Goal: Obtain resource: Obtain resource

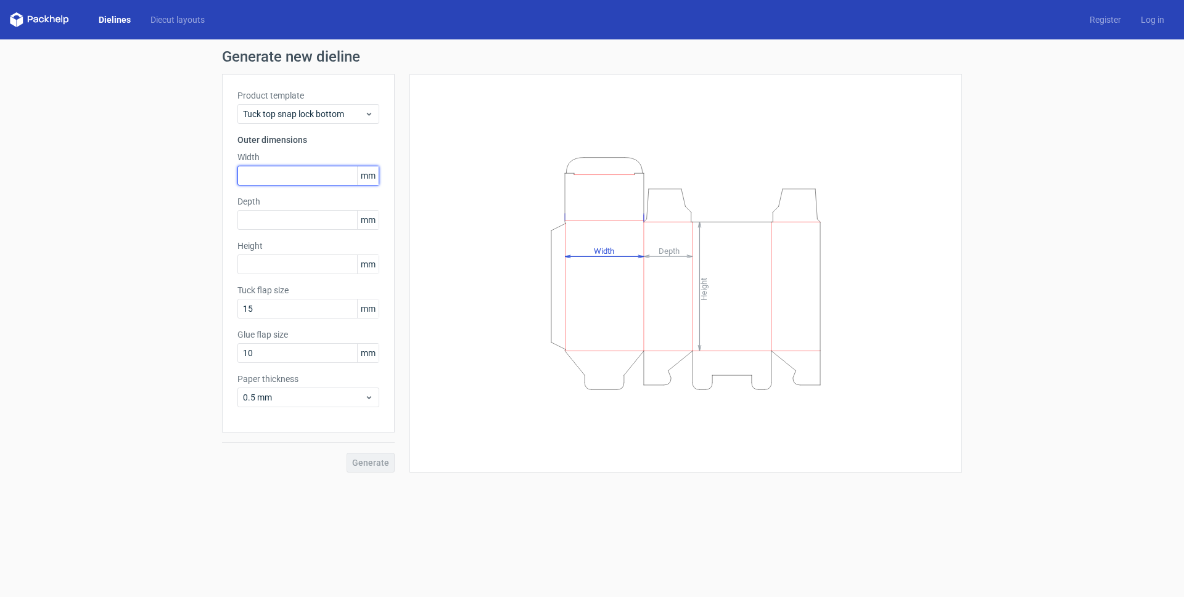
click at [255, 178] on input "text" at bounding box center [308, 176] width 142 height 20
type input "133"
click at [324, 224] on input "text" at bounding box center [308, 220] width 142 height 20
type input "55"
click at [287, 263] on input "text" at bounding box center [308, 265] width 142 height 20
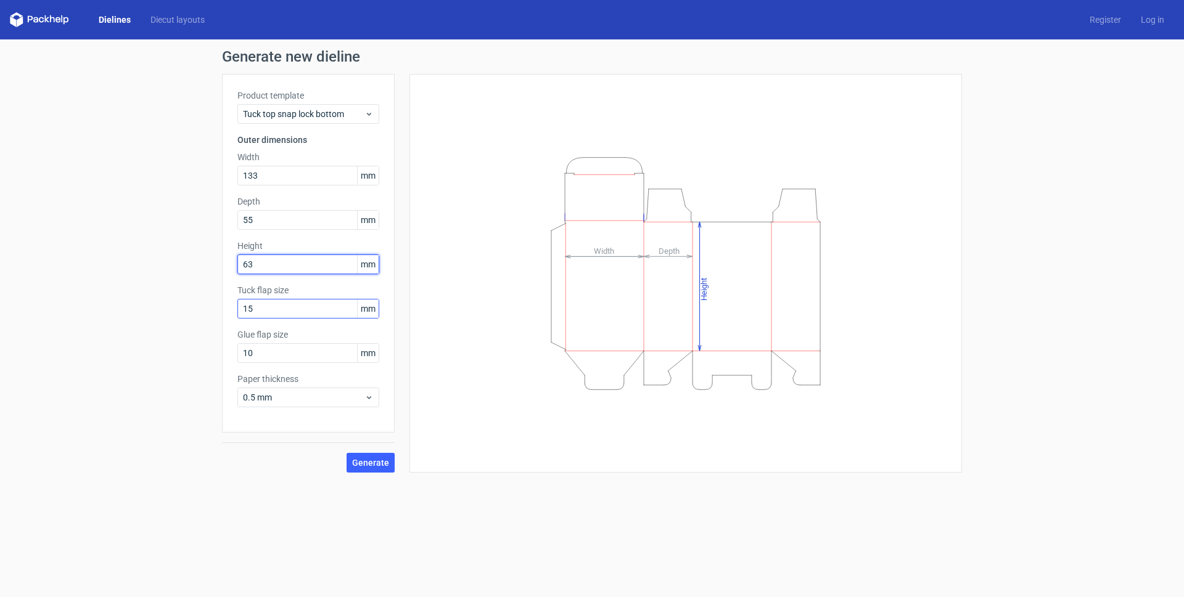
type input "63"
click at [304, 313] on input "15" at bounding box center [308, 309] width 142 height 20
drag, startPoint x: 304, startPoint y: 313, endPoint x: 179, endPoint y: 328, distance: 126.0
click at [179, 328] on div "Generate new dieline Product template Tuck top snap lock bottom Outer dimension…" at bounding box center [592, 260] width 1184 height 443
type input "18"
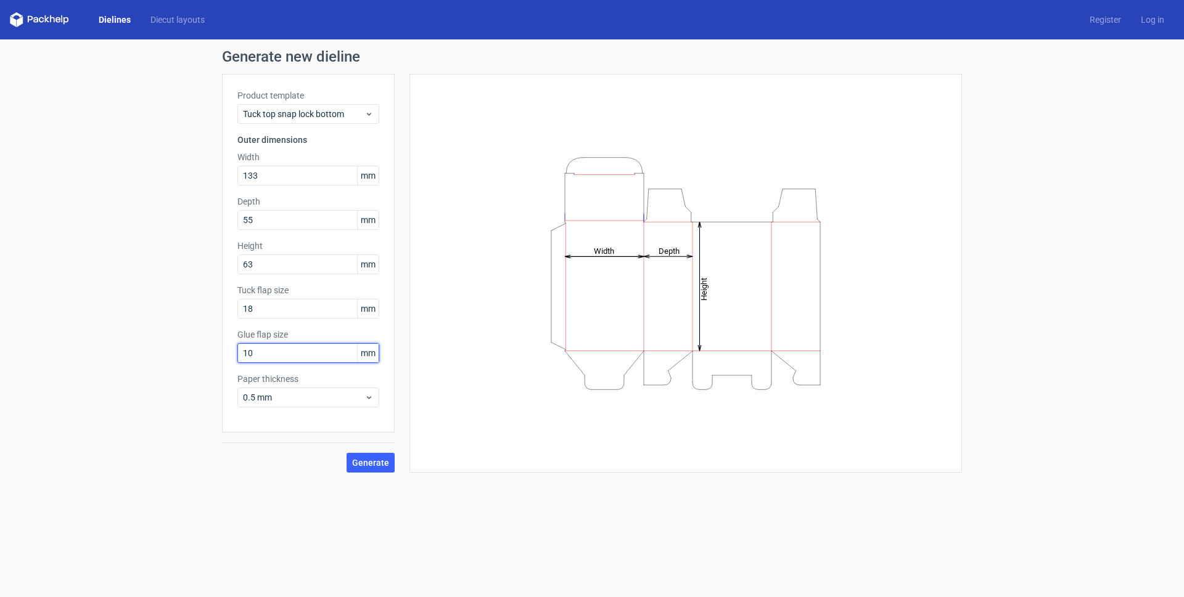
drag, startPoint x: 276, startPoint y: 355, endPoint x: 129, endPoint y: 354, distance: 146.7
click at [129, 354] on div "Generate new dieline Product template Tuck top snap lock bottom Outer dimension…" at bounding box center [592, 260] width 1184 height 443
type input "18"
click at [372, 462] on span "Generate" at bounding box center [370, 463] width 37 height 9
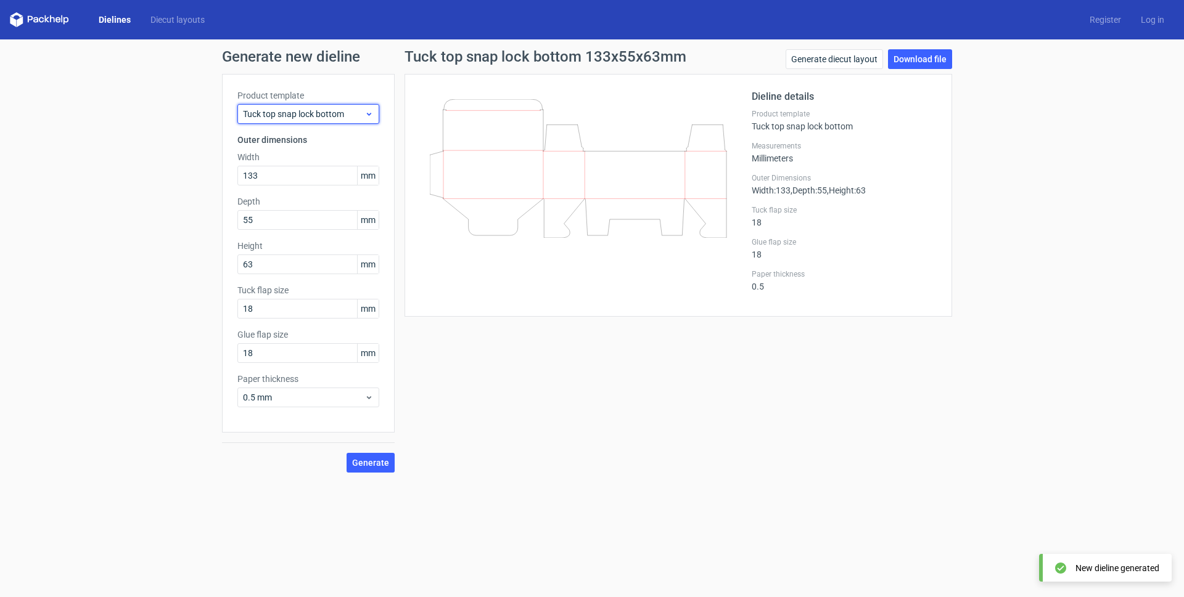
click at [346, 115] on span "Tuck top snap lock bottom" at bounding box center [303, 114] width 121 height 12
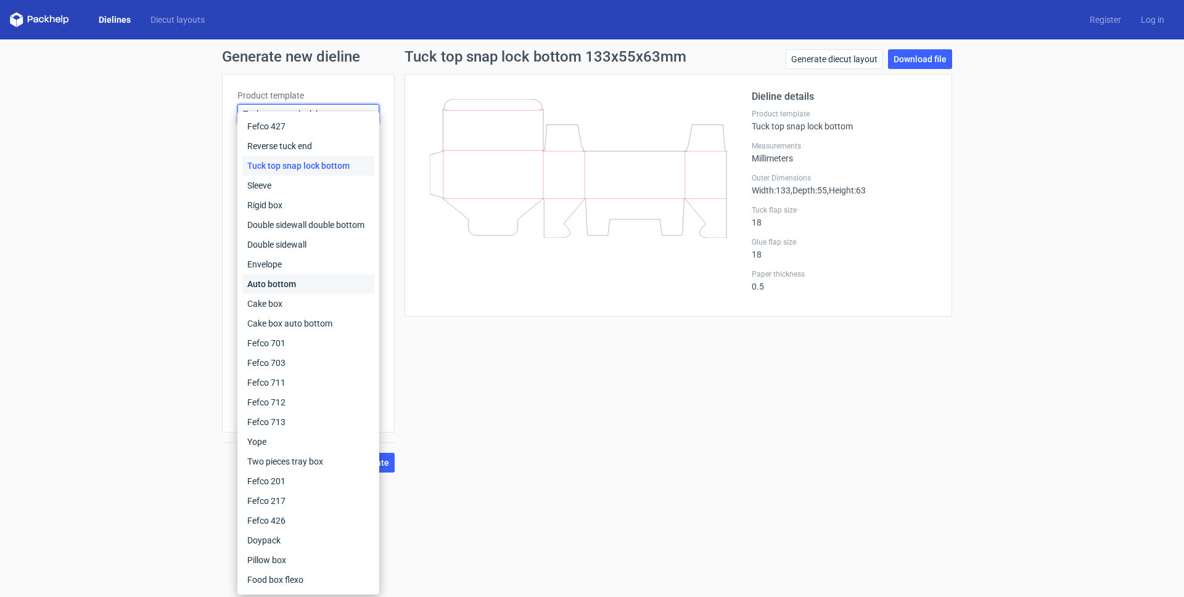
click at [314, 279] on div "Auto bottom" at bounding box center [308, 284] width 132 height 20
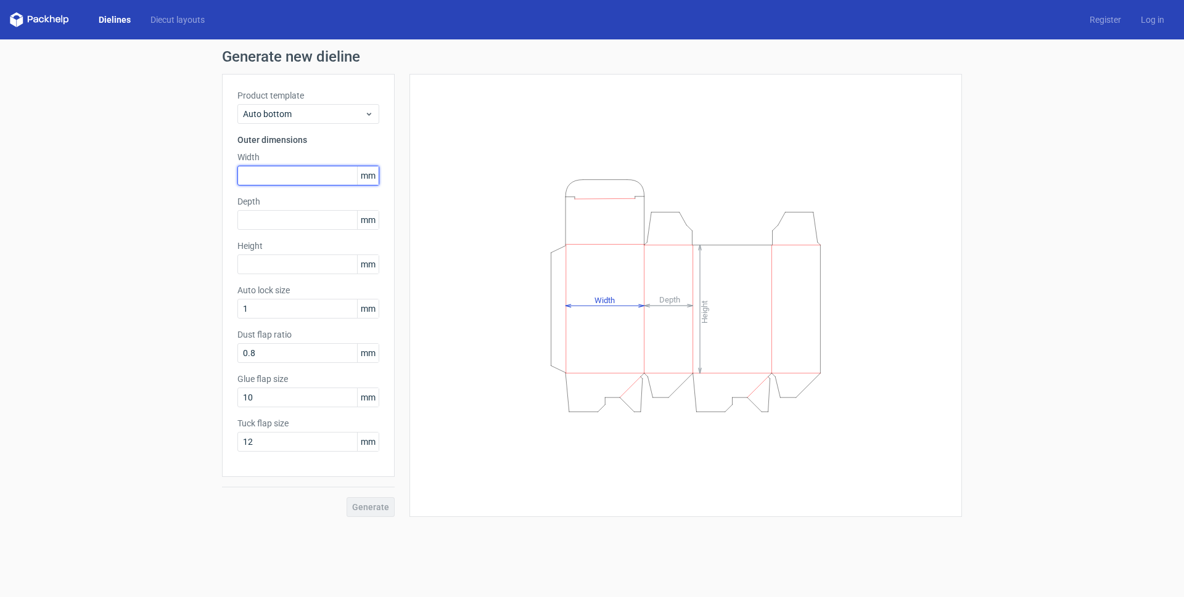
click at [297, 173] on input "text" at bounding box center [308, 176] width 142 height 20
type input "133"
click at [278, 217] on input "text" at bounding box center [308, 220] width 142 height 20
type input "55"
click at [284, 259] on input "text" at bounding box center [308, 265] width 142 height 20
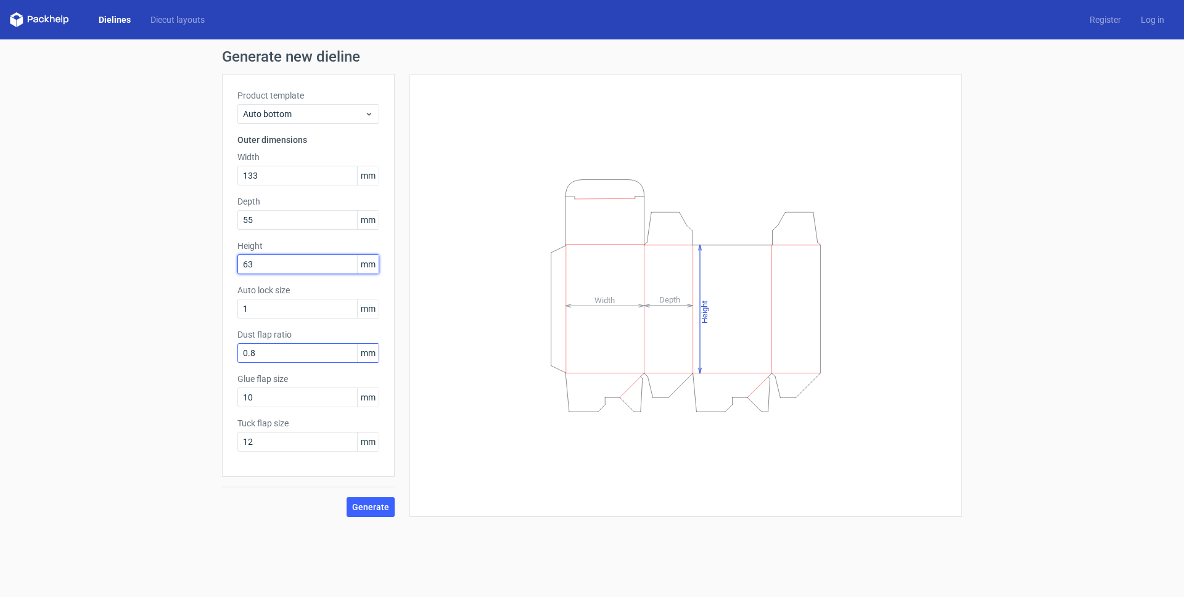
type input "63"
drag, startPoint x: 309, startPoint y: 358, endPoint x: 51, endPoint y: 396, distance: 260.6
click at [51, 396] on div "Generate new dieline Product template Auto bottom Outer dimensions Width 133 mm…" at bounding box center [592, 283] width 1184 height 488
type input "10"
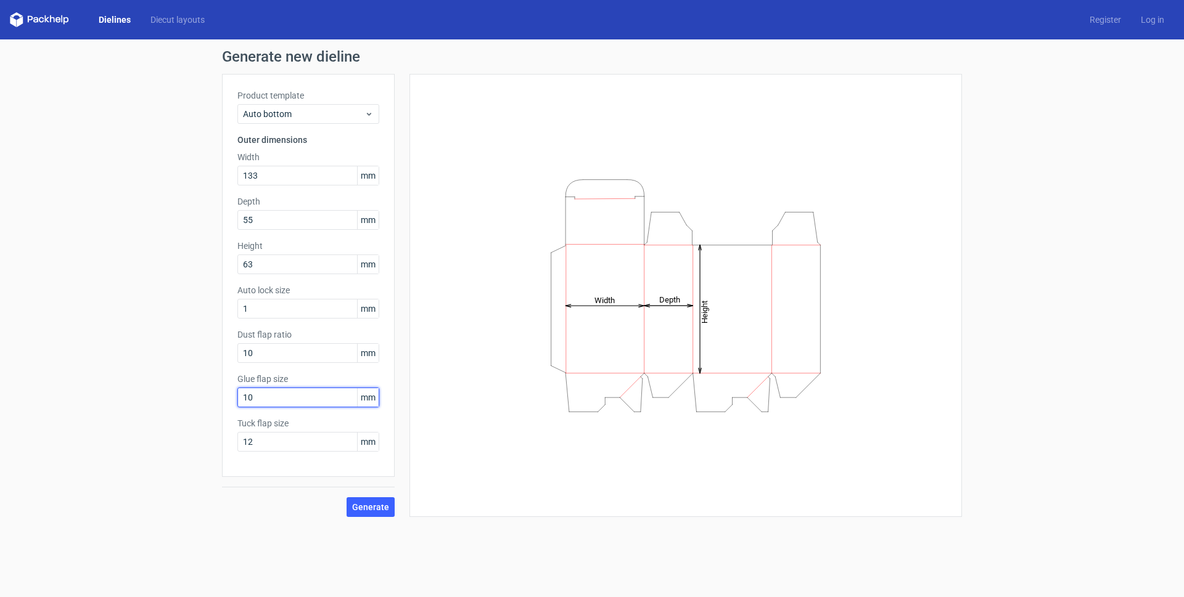
drag, startPoint x: 283, startPoint y: 402, endPoint x: 188, endPoint y: 401, distance: 95.0
click at [188, 401] on div "Generate new dieline Product template Auto bottom Outer dimensions Width 133 mm…" at bounding box center [592, 283] width 1184 height 488
drag, startPoint x: 221, startPoint y: 400, endPoint x: 194, endPoint y: 396, distance: 28.0
click at [194, 396] on div "Generate new dieline Product template Auto bottom Outer dimensions Width 133 mm…" at bounding box center [592, 283] width 1184 height 488
type input "15"
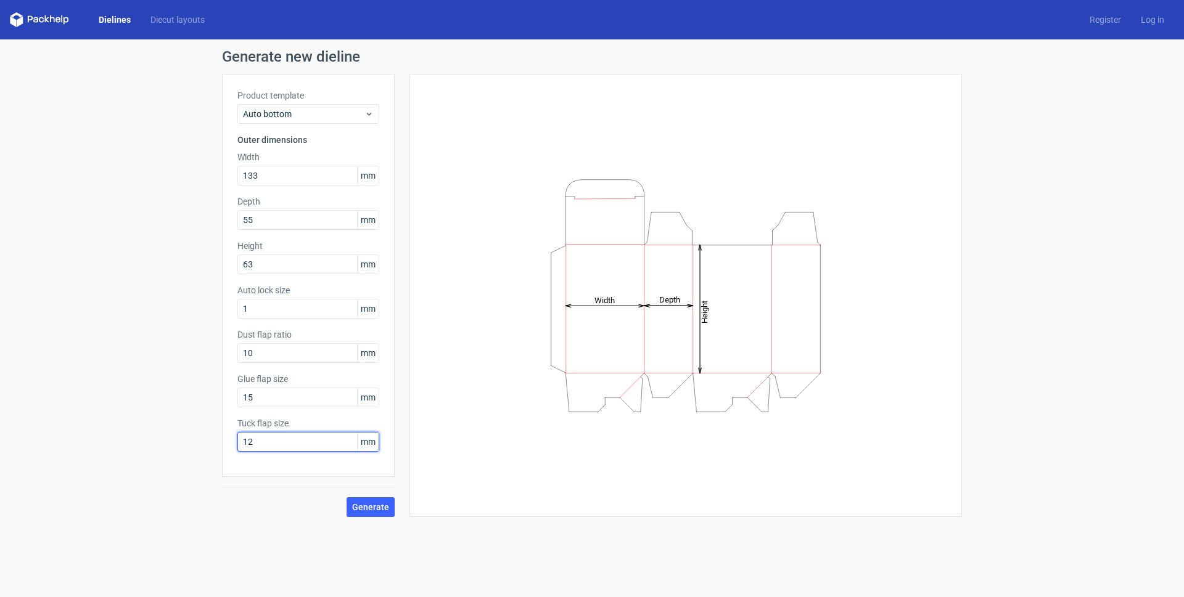
drag, startPoint x: 271, startPoint y: 447, endPoint x: 141, endPoint y: 443, distance: 129.6
click at [141, 443] on div "Generate new dieline Product template Auto bottom Outer dimensions Width 133 mm…" at bounding box center [592, 283] width 1184 height 488
type input "15"
click at [385, 503] on span "Generate" at bounding box center [370, 507] width 37 height 9
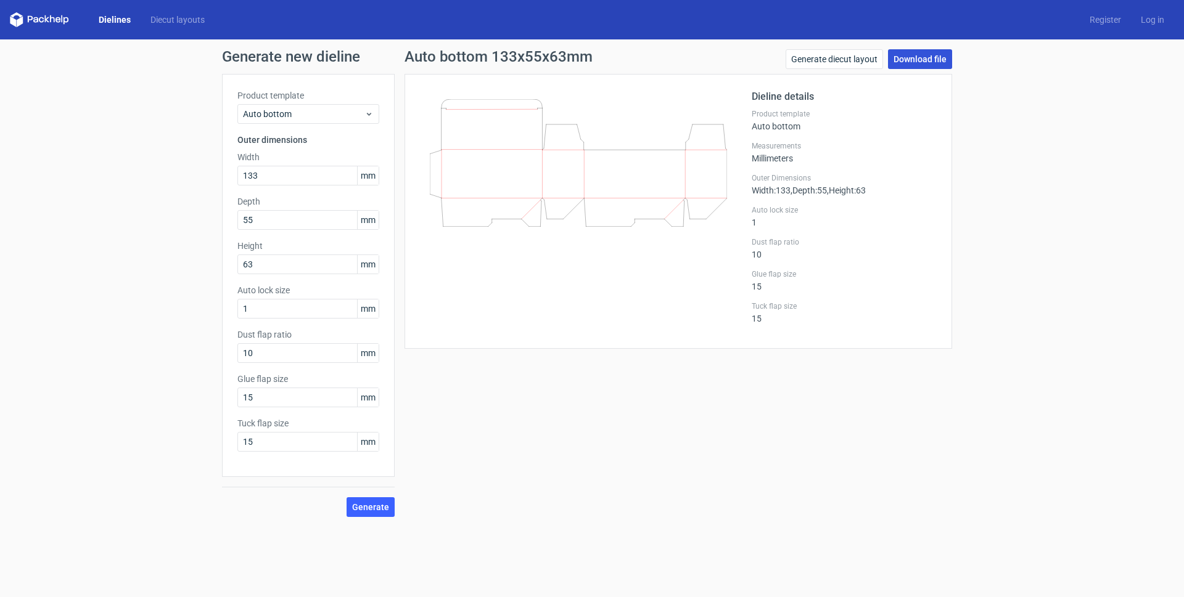
click at [929, 59] on link "Download file" at bounding box center [920, 59] width 64 height 20
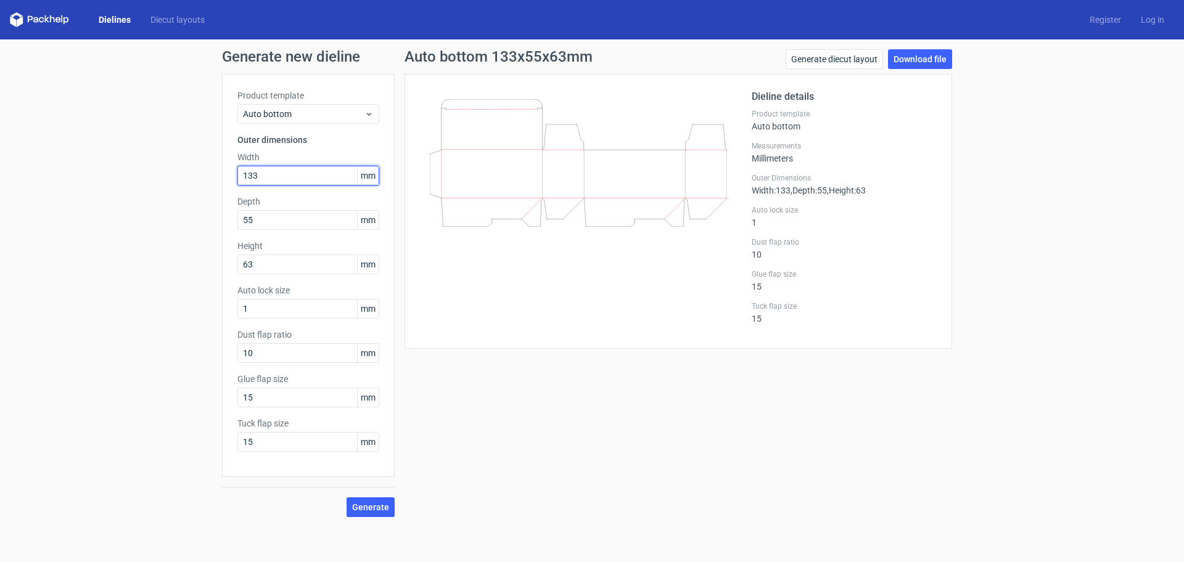
drag, startPoint x: 216, startPoint y: 183, endPoint x: 196, endPoint y: 186, distance: 20.6
click at [196, 186] on div "Generate new dieline Product template Auto bottom Outer dimensions Width 133 mm…" at bounding box center [592, 283] width 1184 height 488
type input "1688"
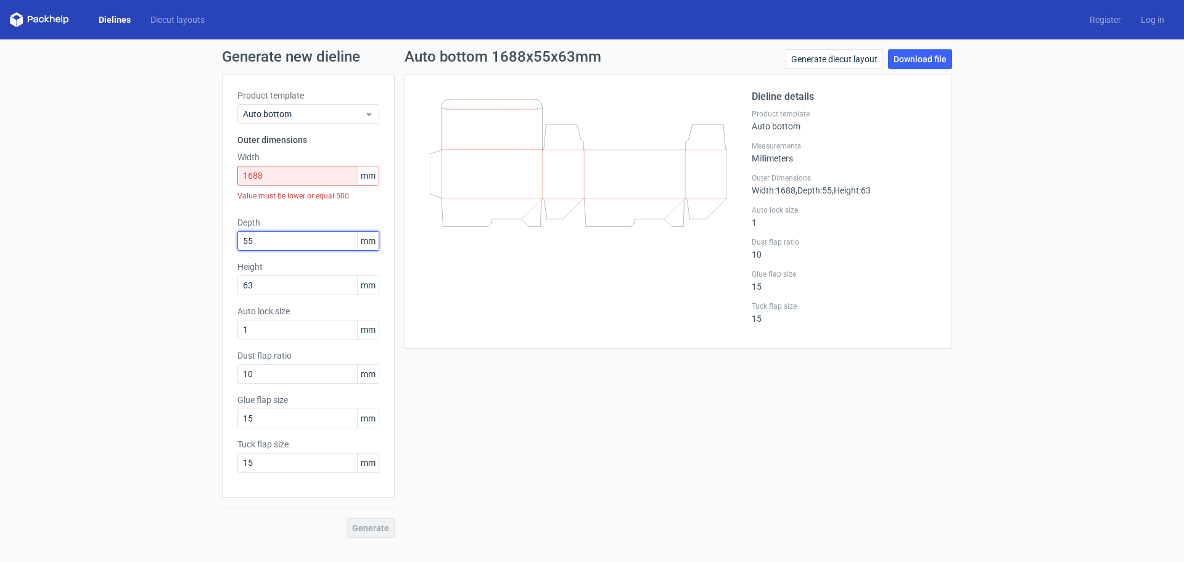
drag, startPoint x: 247, startPoint y: 229, endPoint x: 169, endPoint y: 239, distance: 78.3
click at [169, 239] on div "Generate new dieline Product template Auto bottom Outer dimensions Width 1688 m…" at bounding box center [592, 293] width 1184 height 509
type input "70"
click at [289, 176] on input "1688" at bounding box center [308, 176] width 142 height 20
drag, startPoint x: 289, startPoint y: 176, endPoint x: 25, endPoint y: 199, distance: 264.3
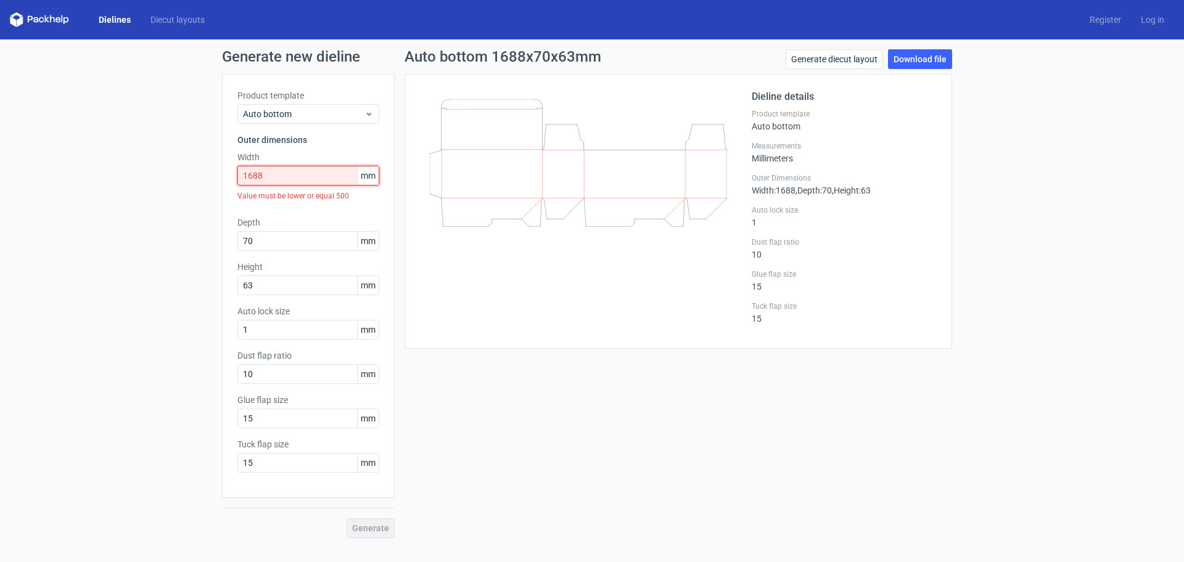
click at [25, 199] on div "Generate new dieline Product template Auto bottom Outer dimensions Width 1688 m…" at bounding box center [592, 293] width 1184 height 509
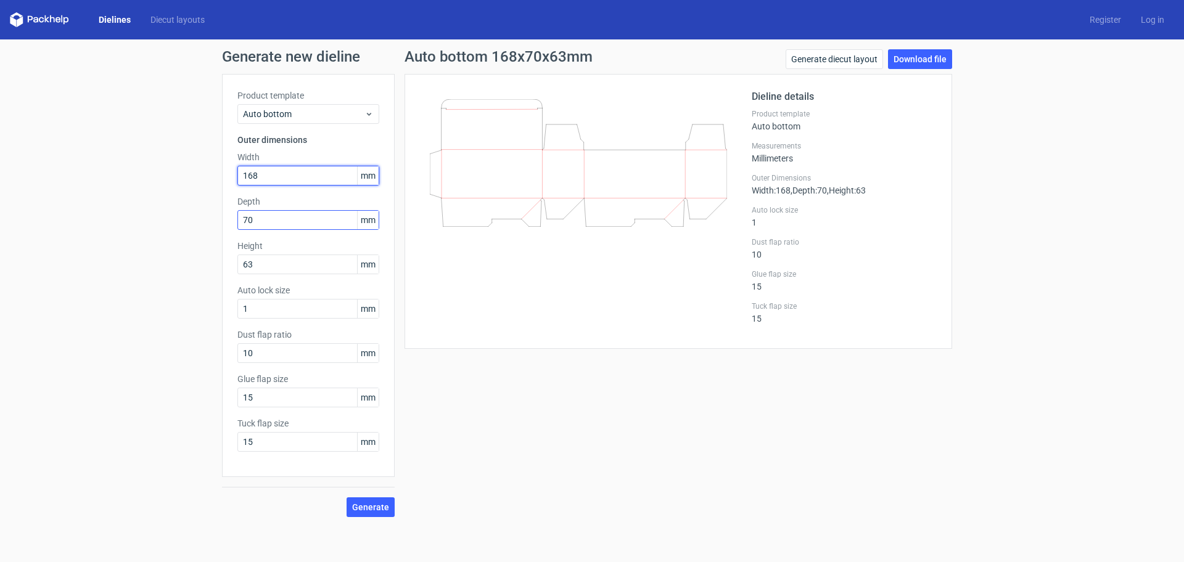
type input "168"
click at [268, 212] on input "70" at bounding box center [308, 220] width 142 height 20
drag, startPoint x: 269, startPoint y: 213, endPoint x: 120, endPoint y: 223, distance: 148.9
click at [120, 223] on div "Generate new dieline Product template Auto bottom Outer dimensions Width 168 mm…" at bounding box center [592, 283] width 1184 height 488
type input "70"
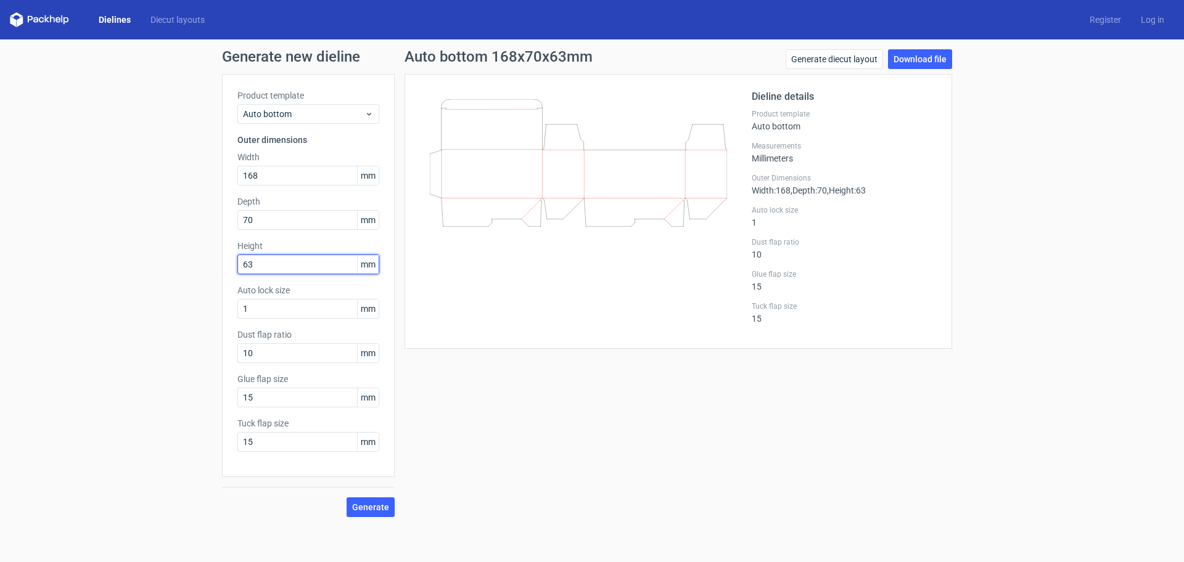
drag, startPoint x: 265, startPoint y: 260, endPoint x: 110, endPoint y: 272, distance: 155.8
click at [110, 272] on div "Generate new dieline Product template Auto bottom Outer dimensions Width 168 mm…" at bounding box center [592, 283] width 1184 height 488
type input "68"
drag, startPoint x: 248, startPoint y: 396, endPoint x: 152, endPoint y: 396, distance: 96.8
click at [152, 396] on div "Generate new dieline Product template Auto bottom Outer dimensions Width 168 mm…" at bounding box center [592, 283] width 1184 height 488
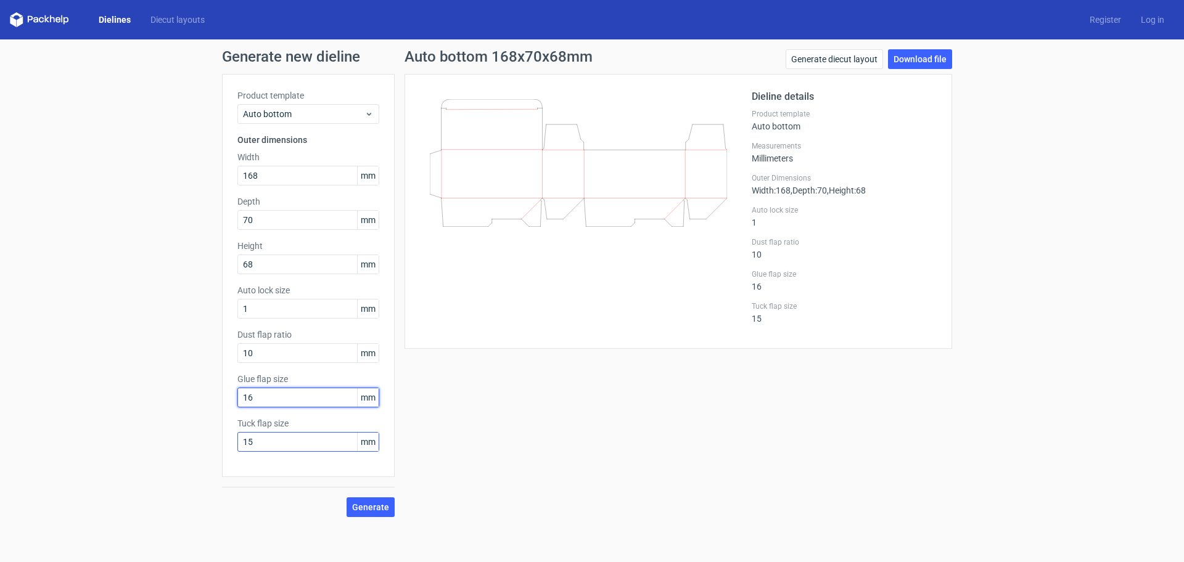
type input "16"
drag, startPoint x: 260, startPoint y: 450, endPoint x: 78, endPoint y: 449, distance: 181.9
click at [78, 449] on div "Generate new dieline Product template Auto bottom Outer dimensions Width 168 mm…" at bounding box center [592, 283] width 1184 height 488
type input "7"
type input "16"
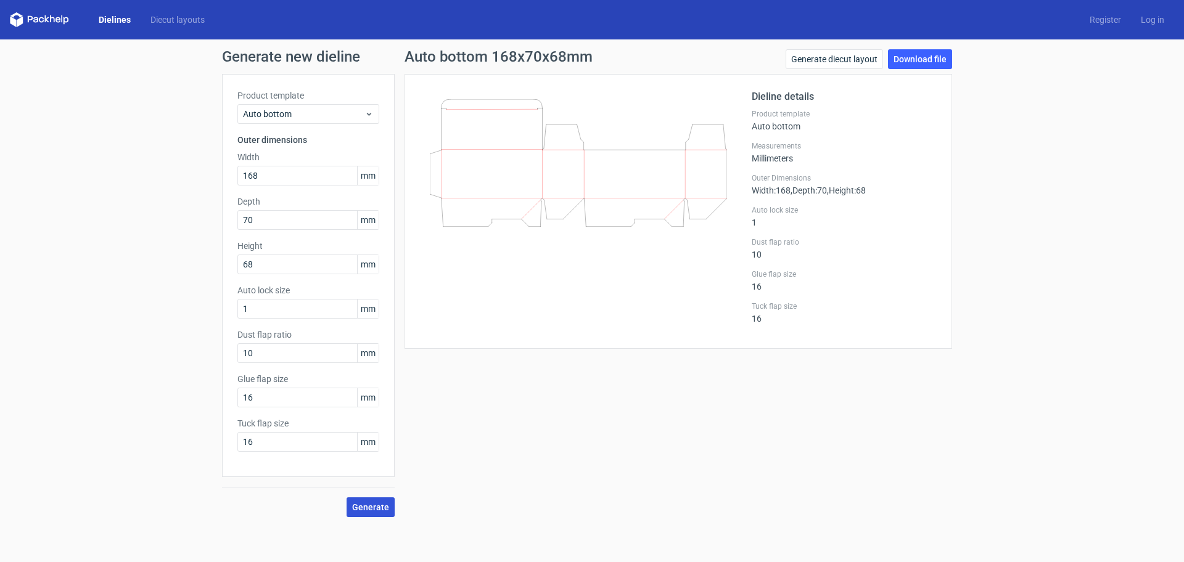
click at [369, 503] on span "Generate" at bounding box center [370, 507] width 37 height 9
click at [915, 54] on link "Download file" at bounding box center [920, 59] width 64 height 20
drag, startPoint x: 273, startPoint y: 177, endPoint x: 205, endPoint y: 177, distance: 68.4
click at [205, 177] on div "Generate new dieline Product template Auto bottom Outer dimensions Width 168 mm…" at bounding box center [592, 283] width 1184 height 488
type input "75"
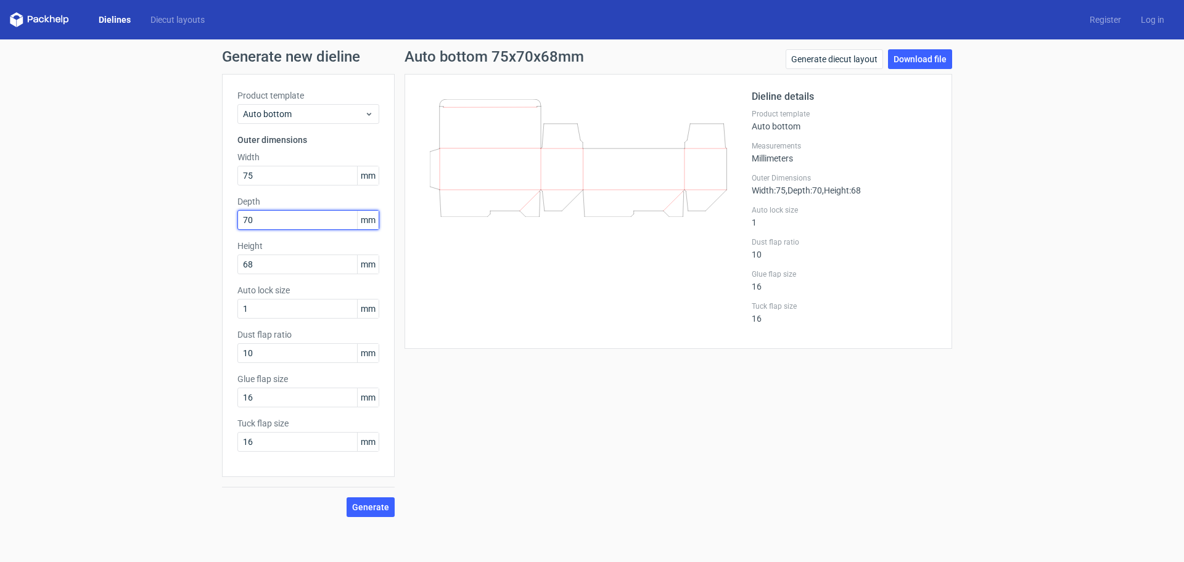
drag, startPoint x: 278, startPoint y: 222, endPoint x: 134, endPoint y: 220, distance: 144.3
click at [134, 220] on div "Generate new dieline Product template Auto bottom Outer dimensions Width 75 mm …" at bounding box center [592, 283] width 1184 height 488
type input "30"
drag, startPoint x: 273, startPoint y: 264, endPoint x: 132, endPoint y: 263, distance: 141.2
click at [132, 263] on div "Generate new dieline Product template Auto bottom Outer dimensions Width 75 mm …" at bounding box center [592, 283] width 1184 height 488
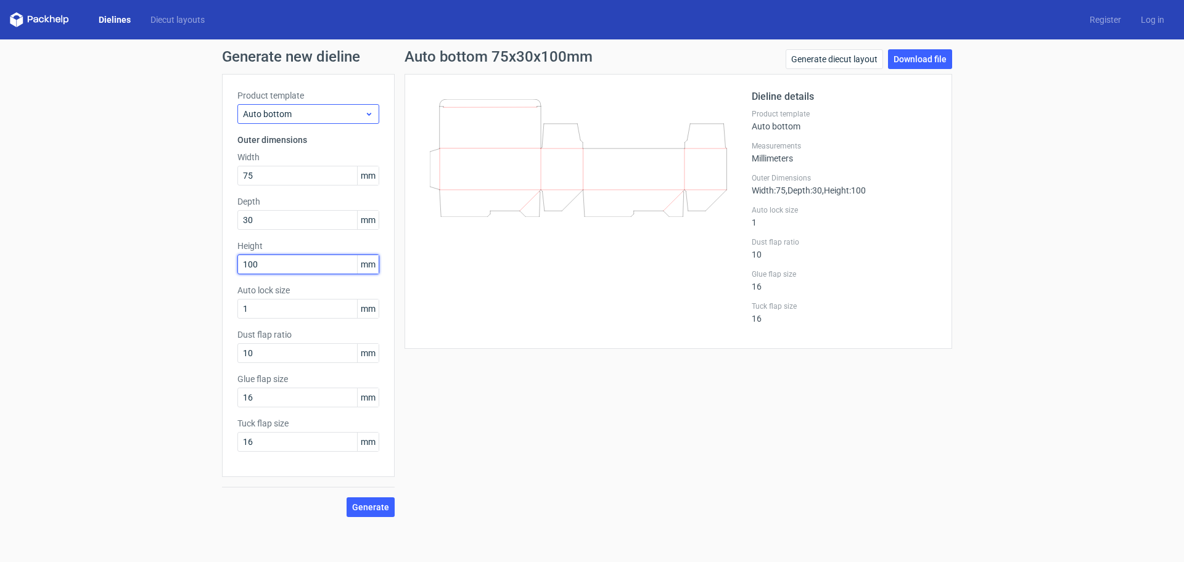
type input "100"
click at [318, 113] on span "Auto bottom" at bounding box center [303, 114] width 121 height 12
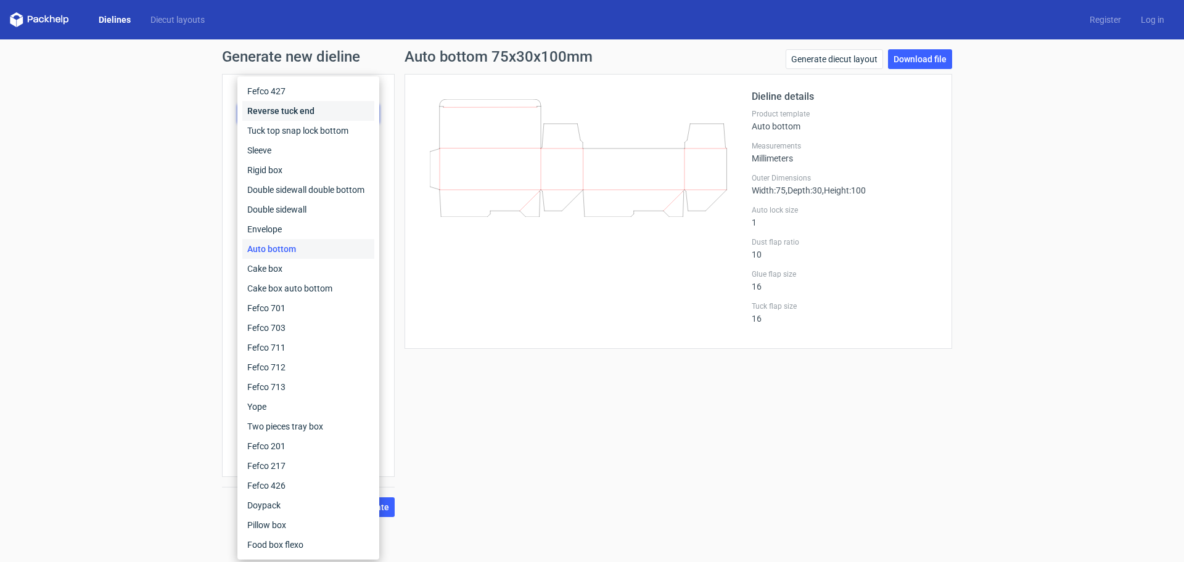
click at [293, 111] on div "Reverse tuck end" at bounding box center [308, 111] width 132 height 20
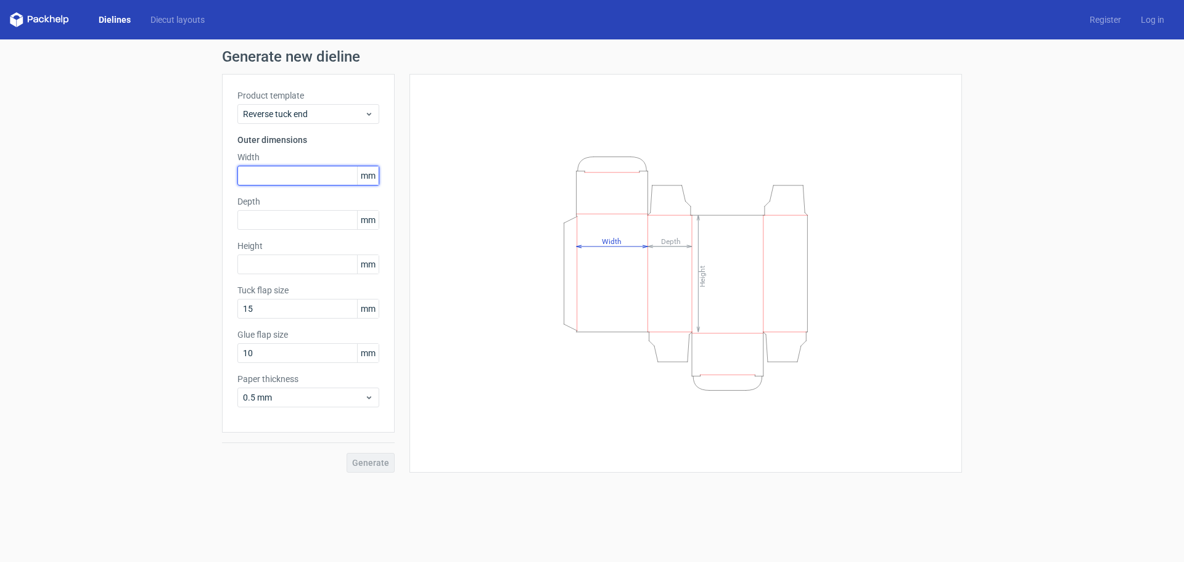
click at [263, 179] on input "text" at bounding box center [308, 176] width 142 height 20
type input "75"
click at [265, 221] on input "text" at bounding box center [308, 220] width 142 height 20
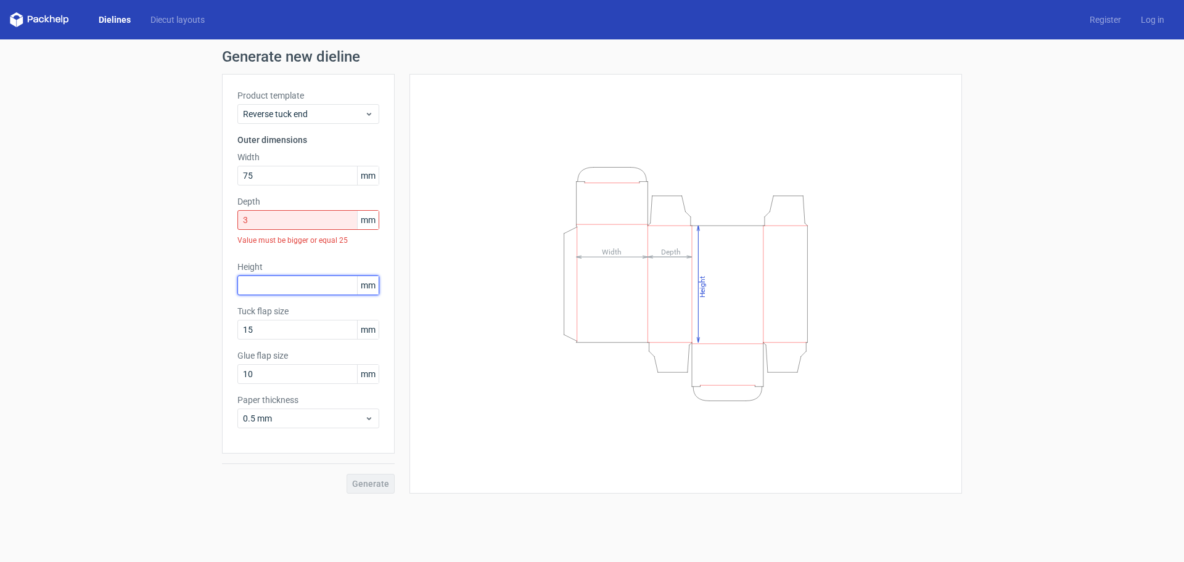
click at [284, 256] on div "Product template Reverse tuck end Outer dimensions Width 75 mm Depth 3 mm Value…" at bounding box center [308, 264] width 173 height 380
click at [271, 227] on input "3" at bounding box center [308, 220] width 142 height 20
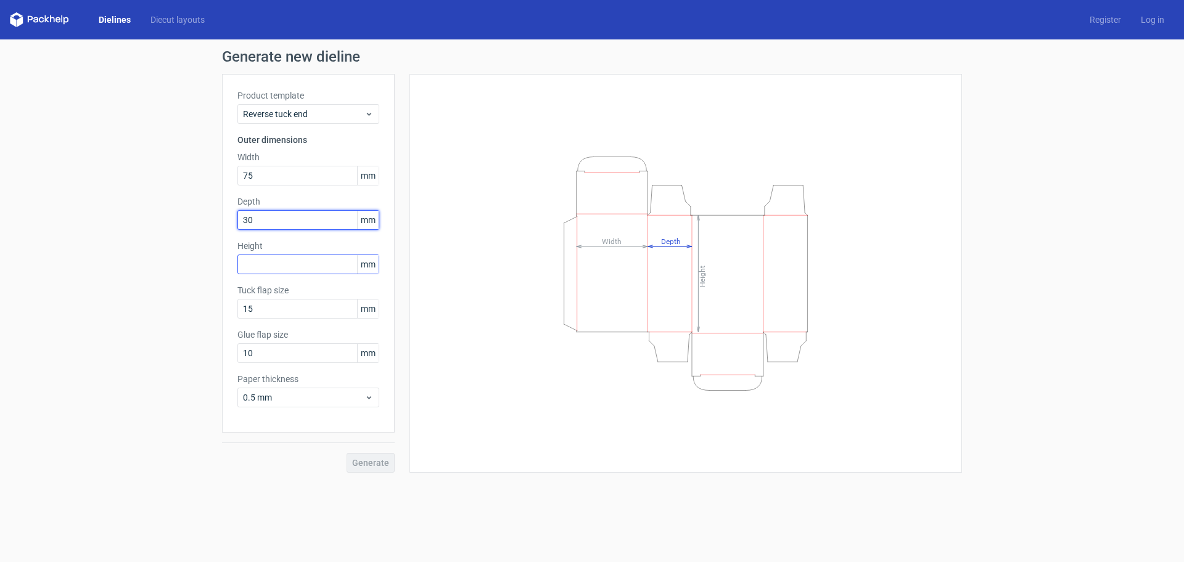
type input "30"
click at [266, 269] on input "text" at bounding box center [308, 265] width 142 height 20
type input "100"
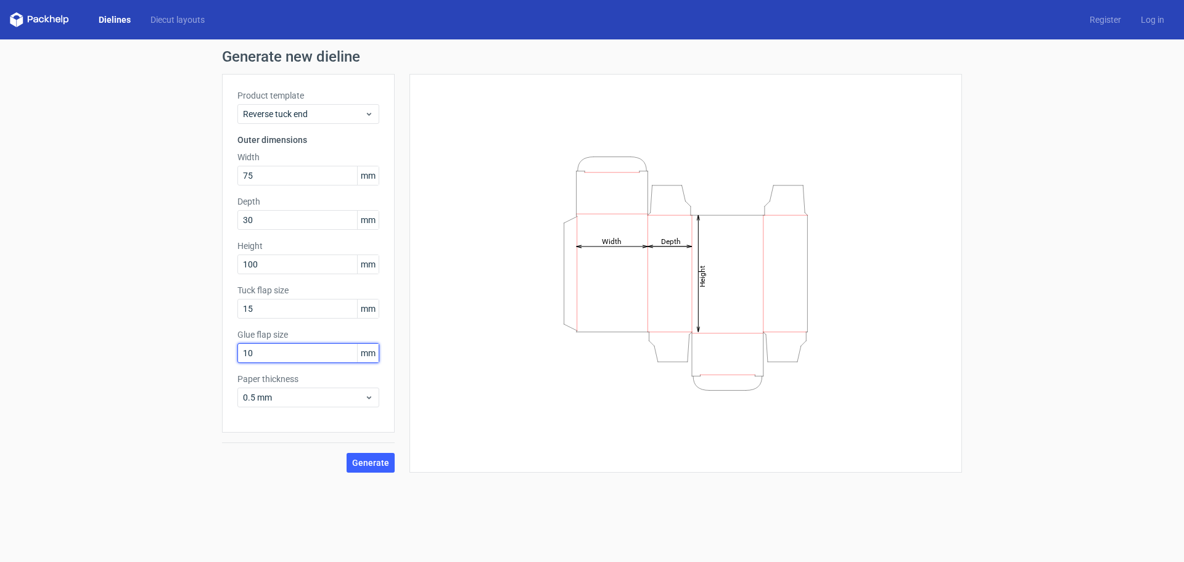
drag, startPoint x: 229, startPoint y: 355, endPoint x: 166, endPoint y: 355, distance: 63.5
click at [166, 355] on div "Generate new dieline Product template Reverse tuck end Outer dimensions Width 7…" at bounding box center [592, 260] width 1184 height 443
type input "15"
click at [368, 461] on span "Generate" at bounding box center [370, 463] width 37 height 9
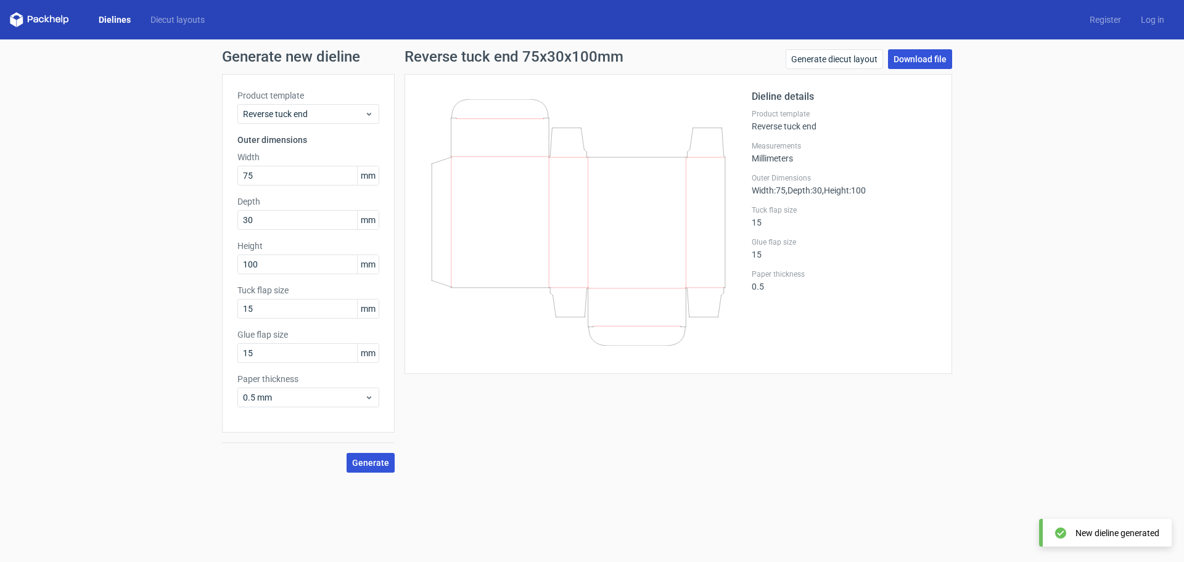
click at [913, 60] on link "Download file" at bounding box center [920, 59] width 64 height 20
